Goal: Check status

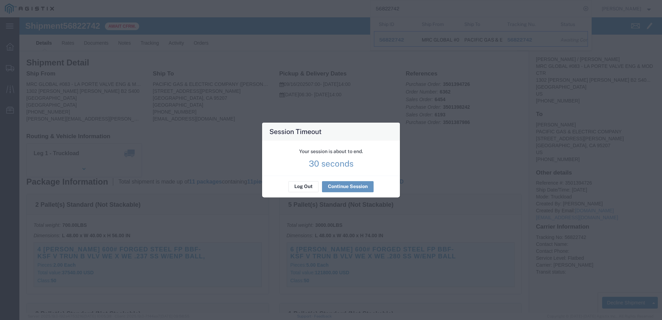
scroll to position [35, 0]
click at [343, 185] on button "Continue Session" at bounding box center [348, 186] width 52 height 11
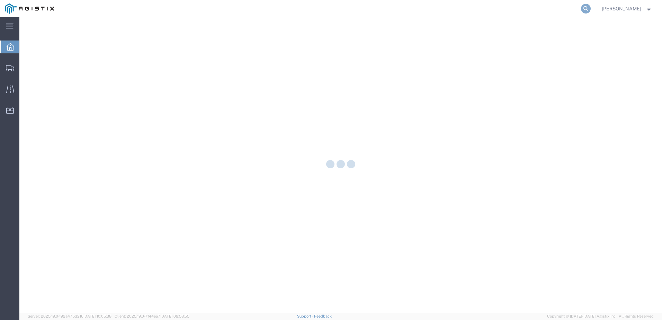
click at [591, 10] on icon at bounding box center [586, 9] width 10 height 10
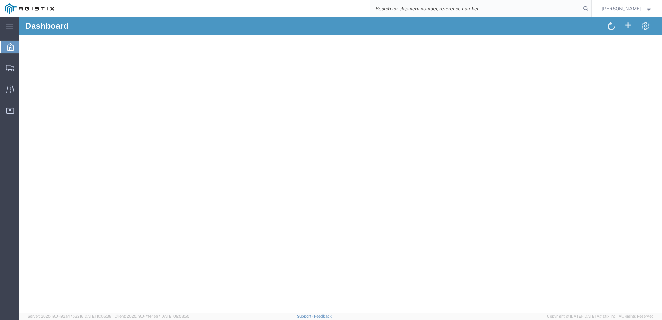
click at [527, 12] on input "search" at bounding box center [476, 8] width 211 height 17
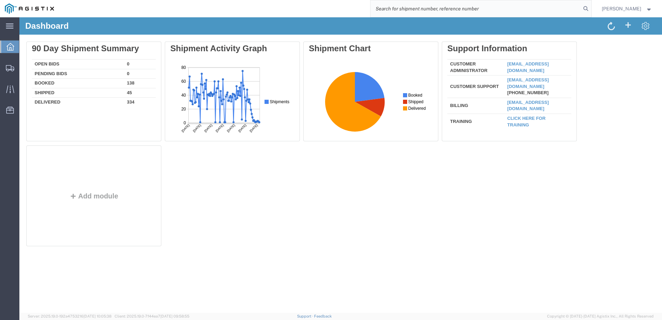
paste input "56823869"
type input "56823869"
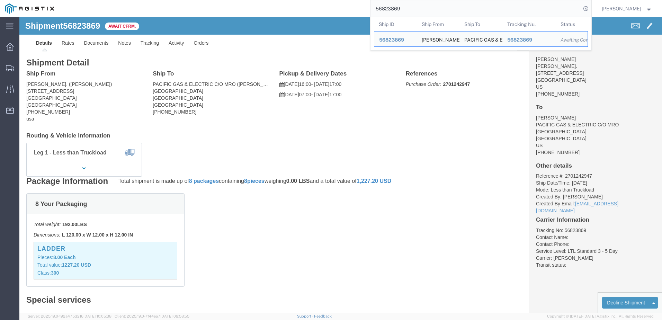
click div "Leg 1 - Less than Truckload"
